Goal: Task Accomplishment & Management: Complete application form

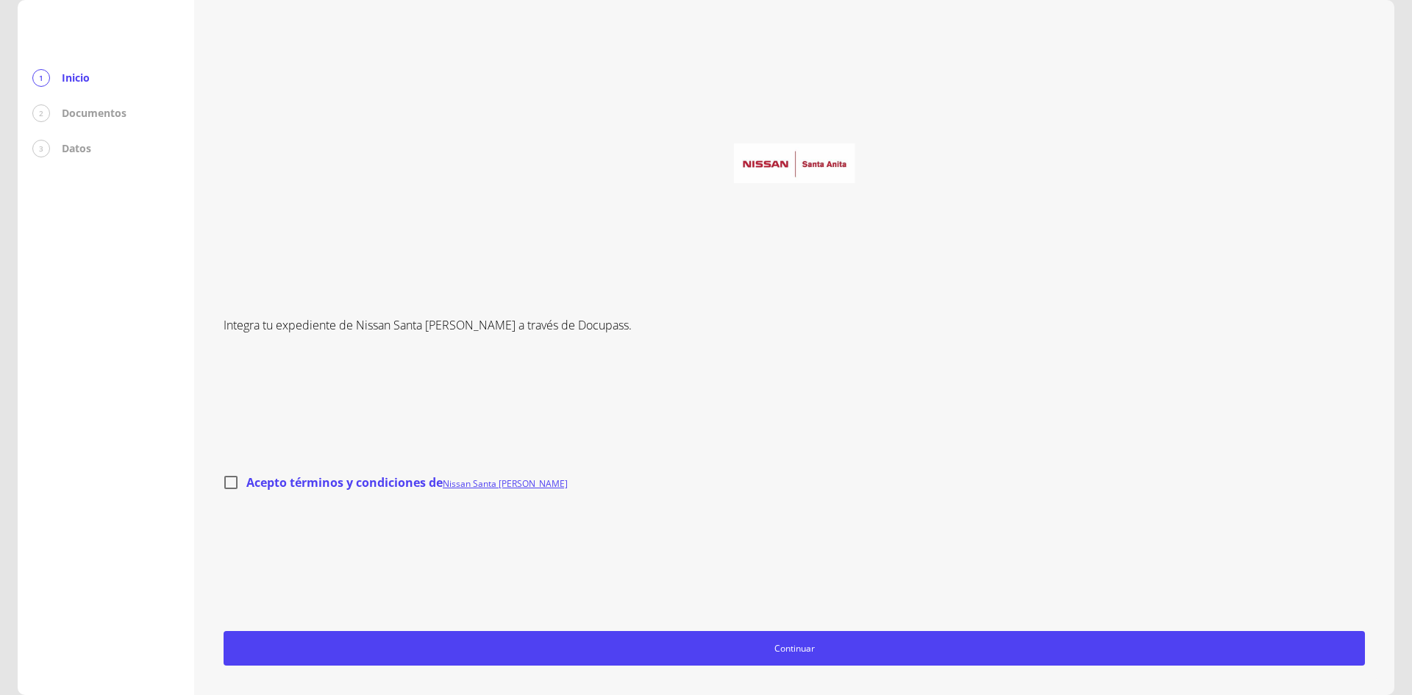
click at [230, 482] on input "Acepto términos y condiciones de Nissan Santa [PERSON_NAME]" at bounding box center [230, 482] width 31 height 31
checkbox input "true"
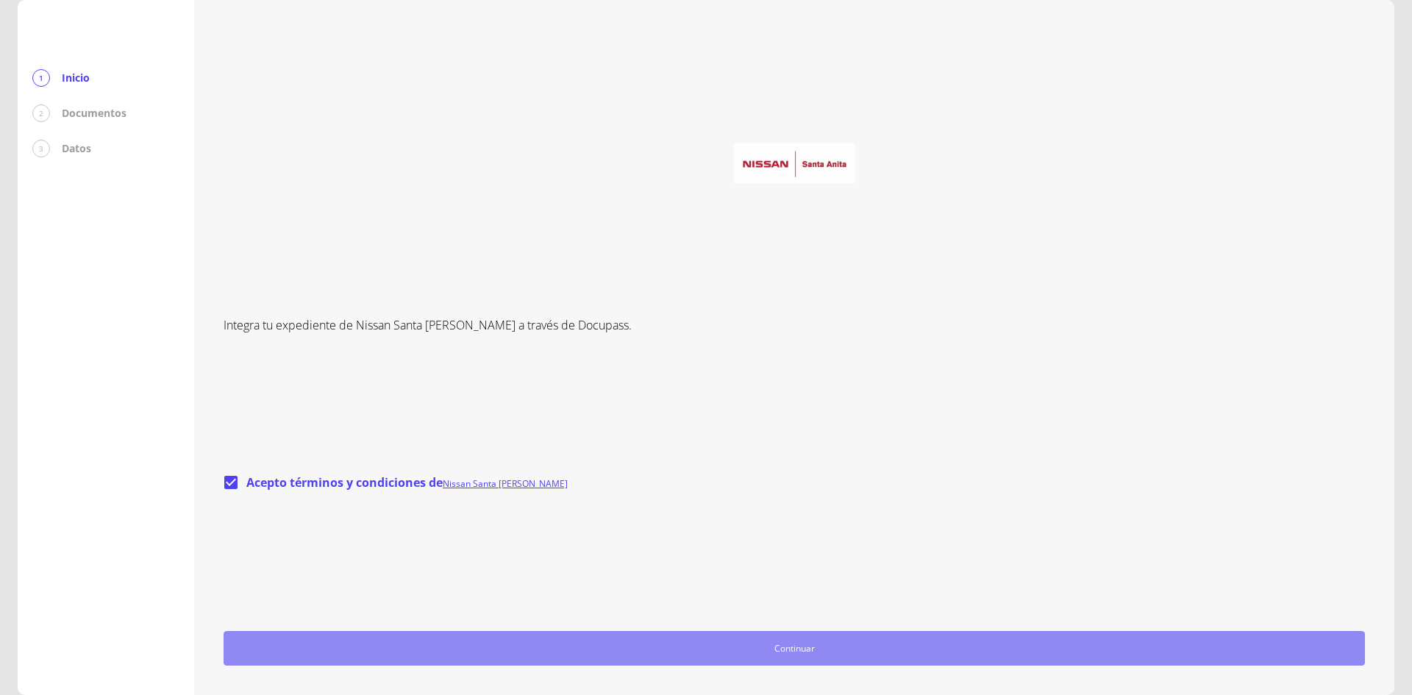
click at [587, 637] on button "Continuar" at bounding box center [794, 648] width 1141 height 35
